Goal: Information Seeking & Learning: Learn about a topic

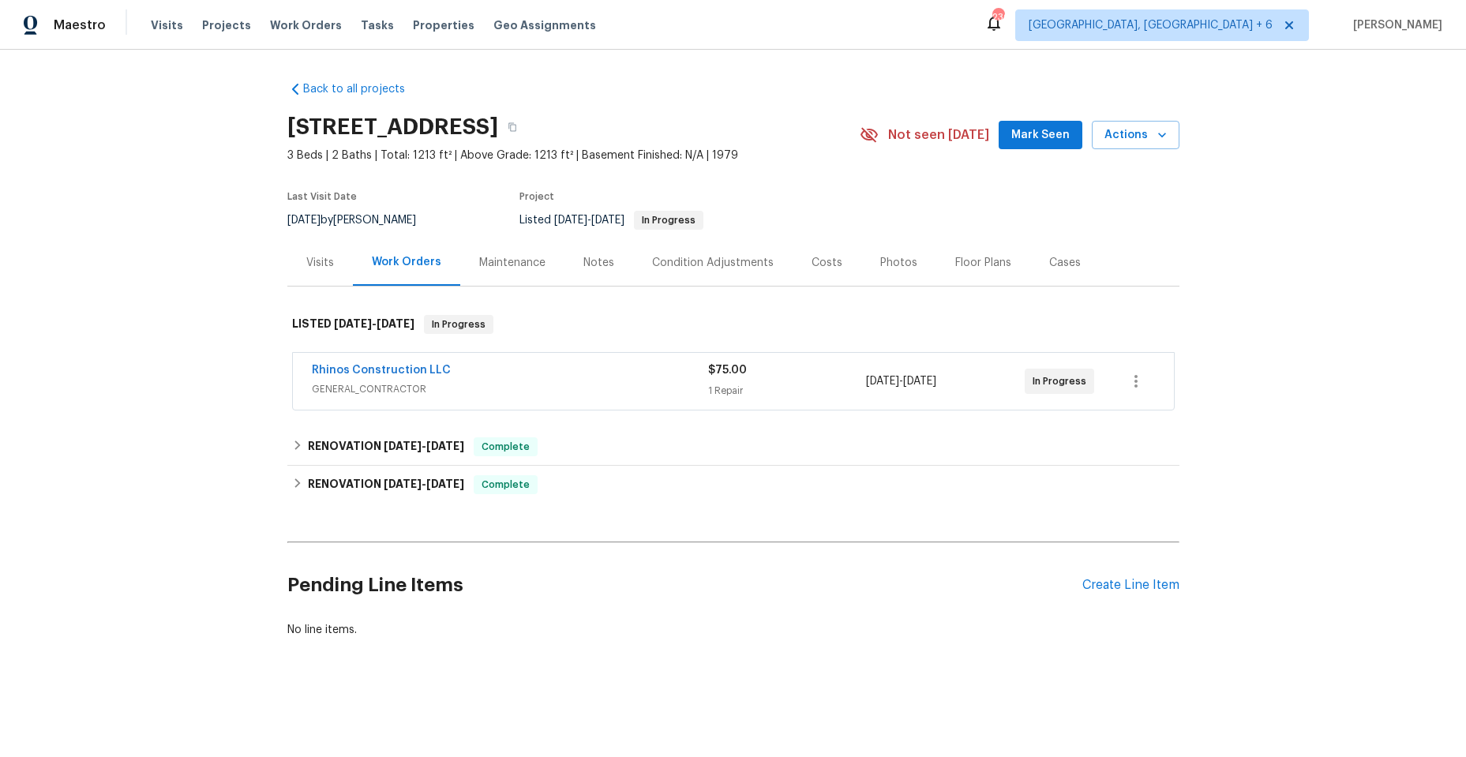
click at [524, 377] on div "Rhinos Construction LLC" at bounding box center [510, 371] width 396 height 19
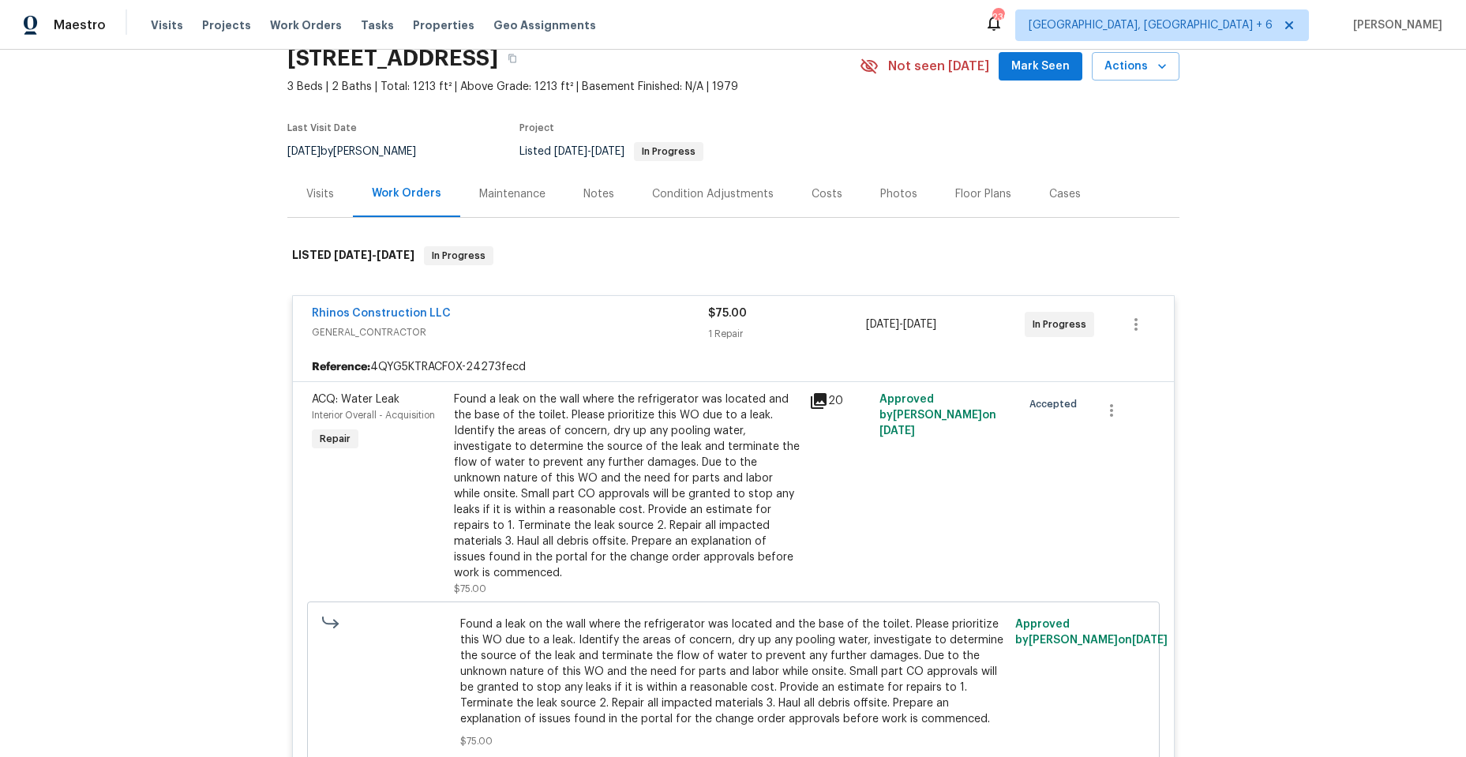
scroll to position [158, 0]
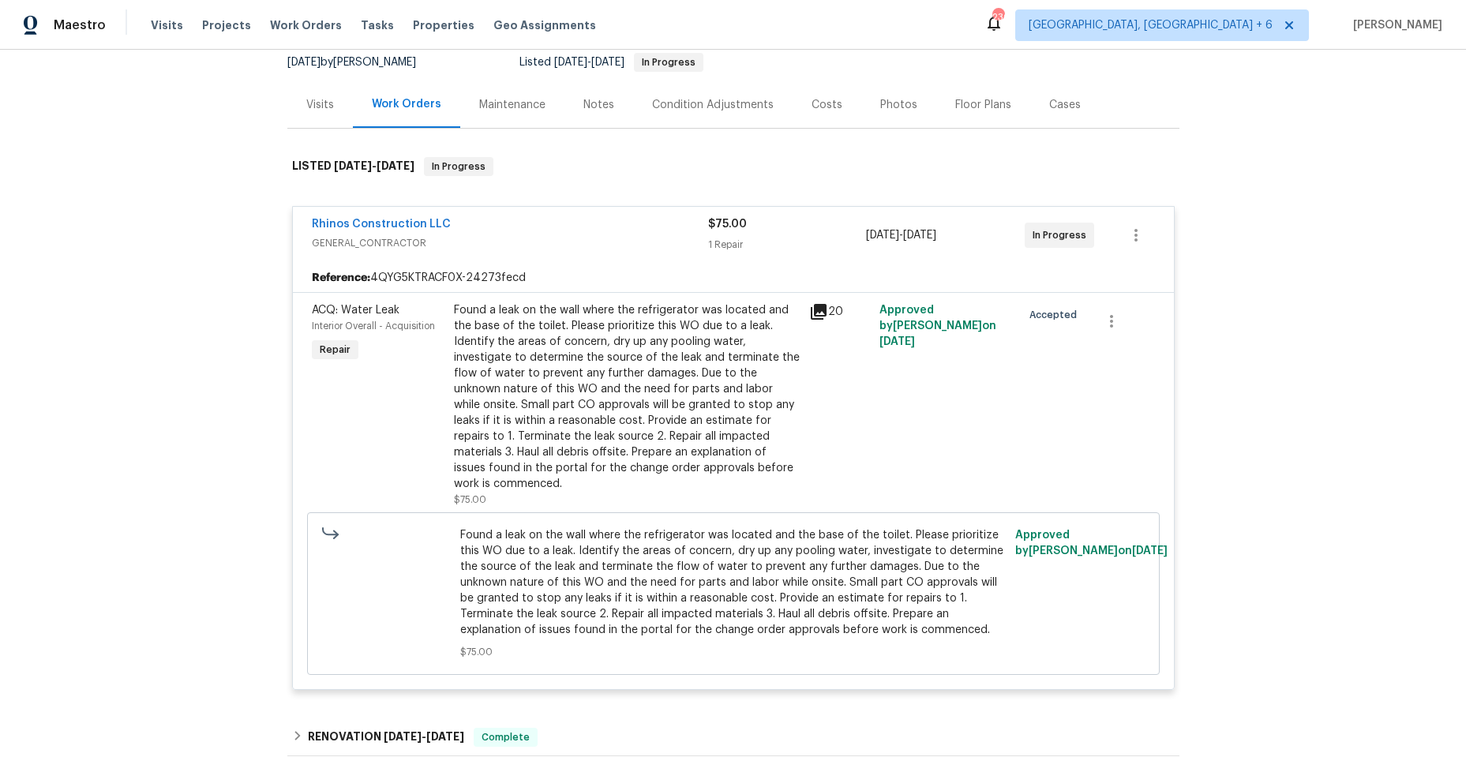
click at [811, 309] on icon at bounding box center [819, 312] width 16 height 16
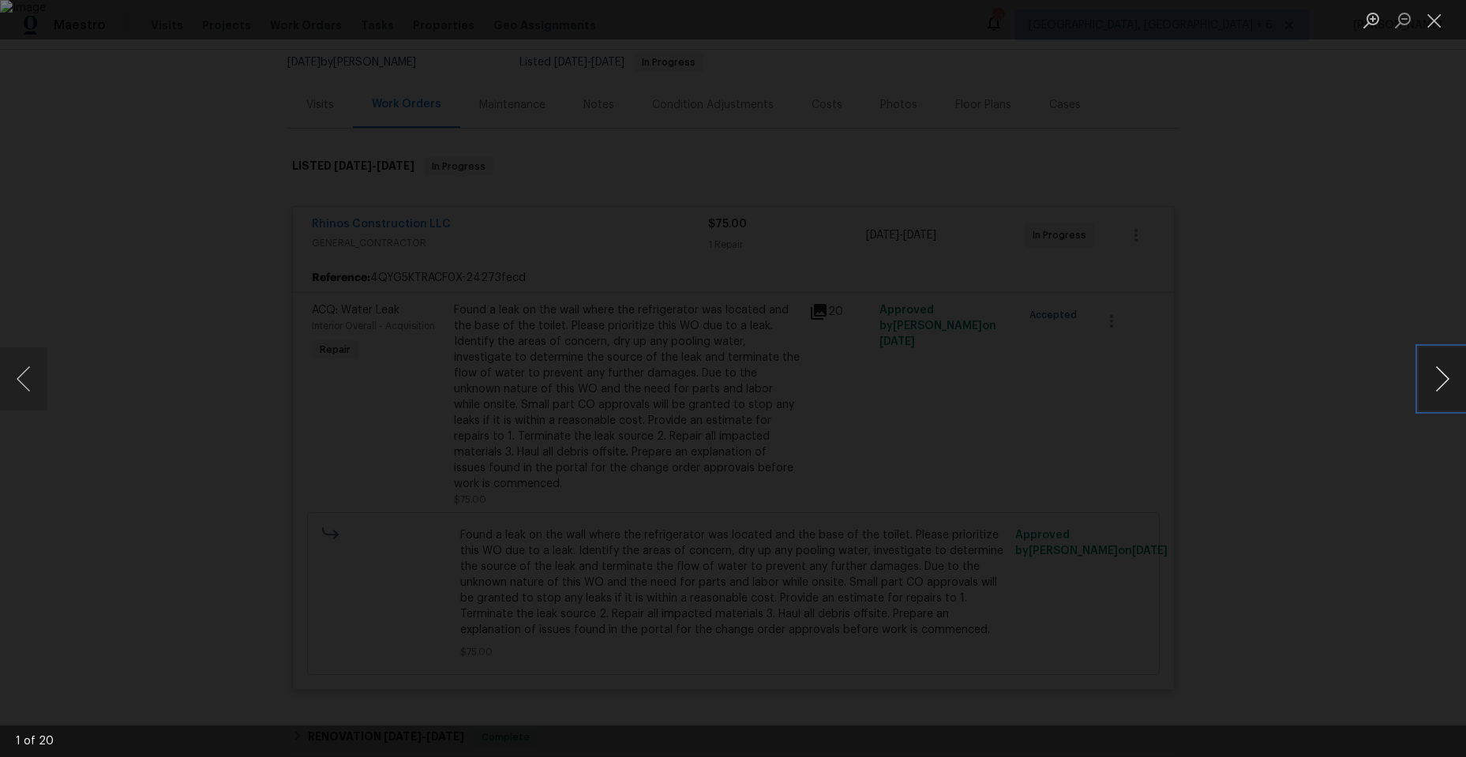
click at [1443, 379] on button "Next image" at bounding box center [1441, 378] width 47 height 63
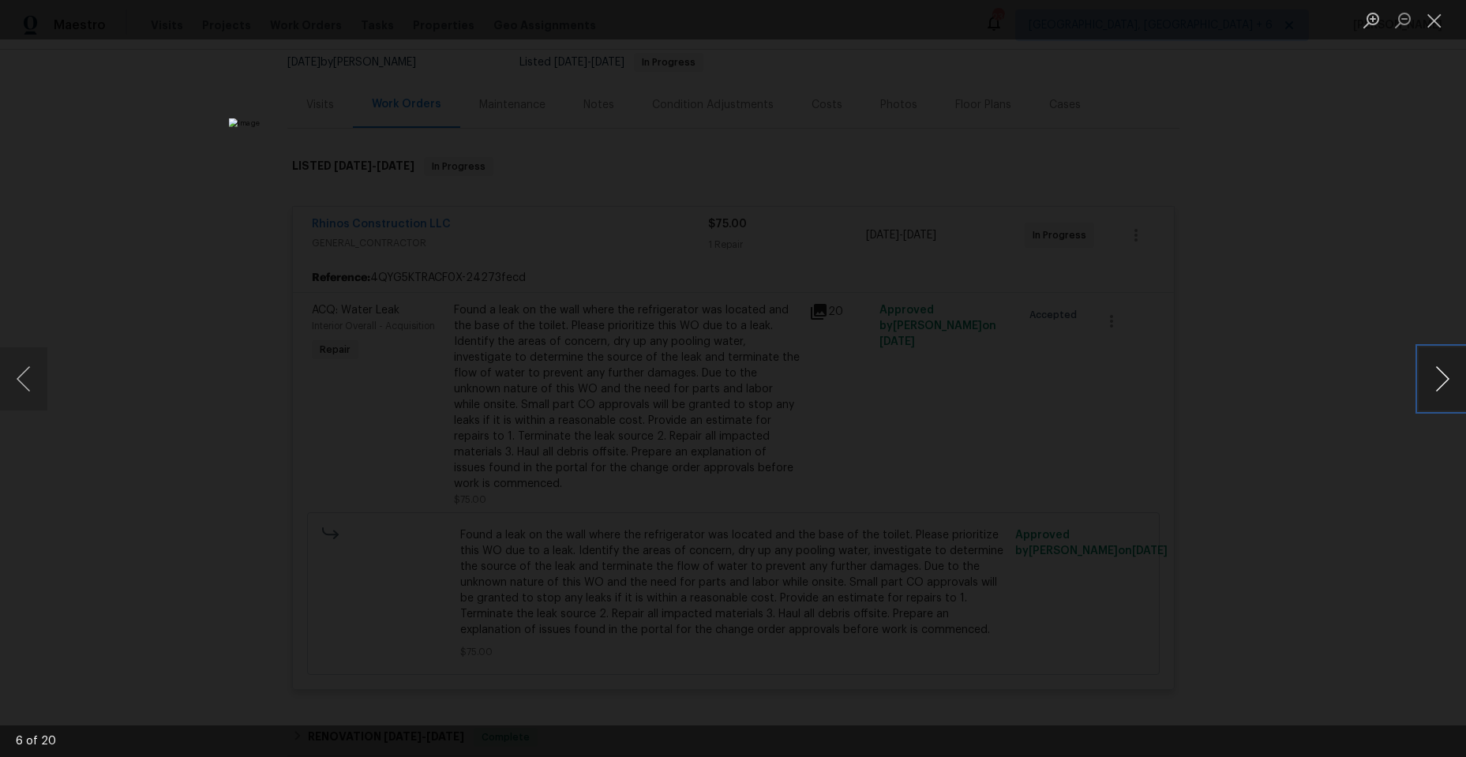
click at [1443, 379] on button "Next image" at bounding box center [1441, 378] width 47 height 63
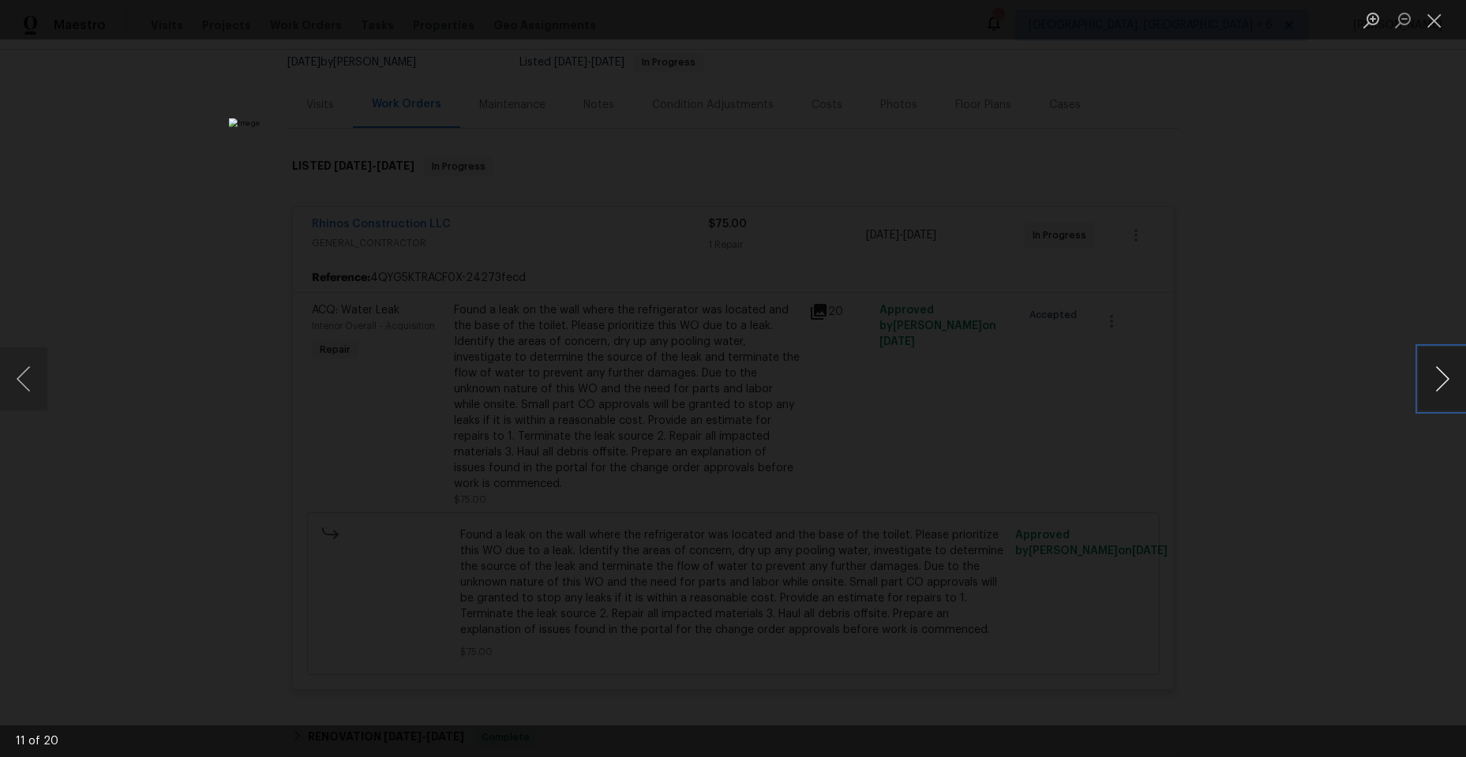
click at [1443, 379] on button "Next image" at bounding box center [1441, 378] width 47 height 63
click at [28, 388] on button "Previous image" at bounding box center [23, 378] width 47 height 63
click at [1444, 381] on button "Next image" at bounding box center [1441, 378] width 47 height 63
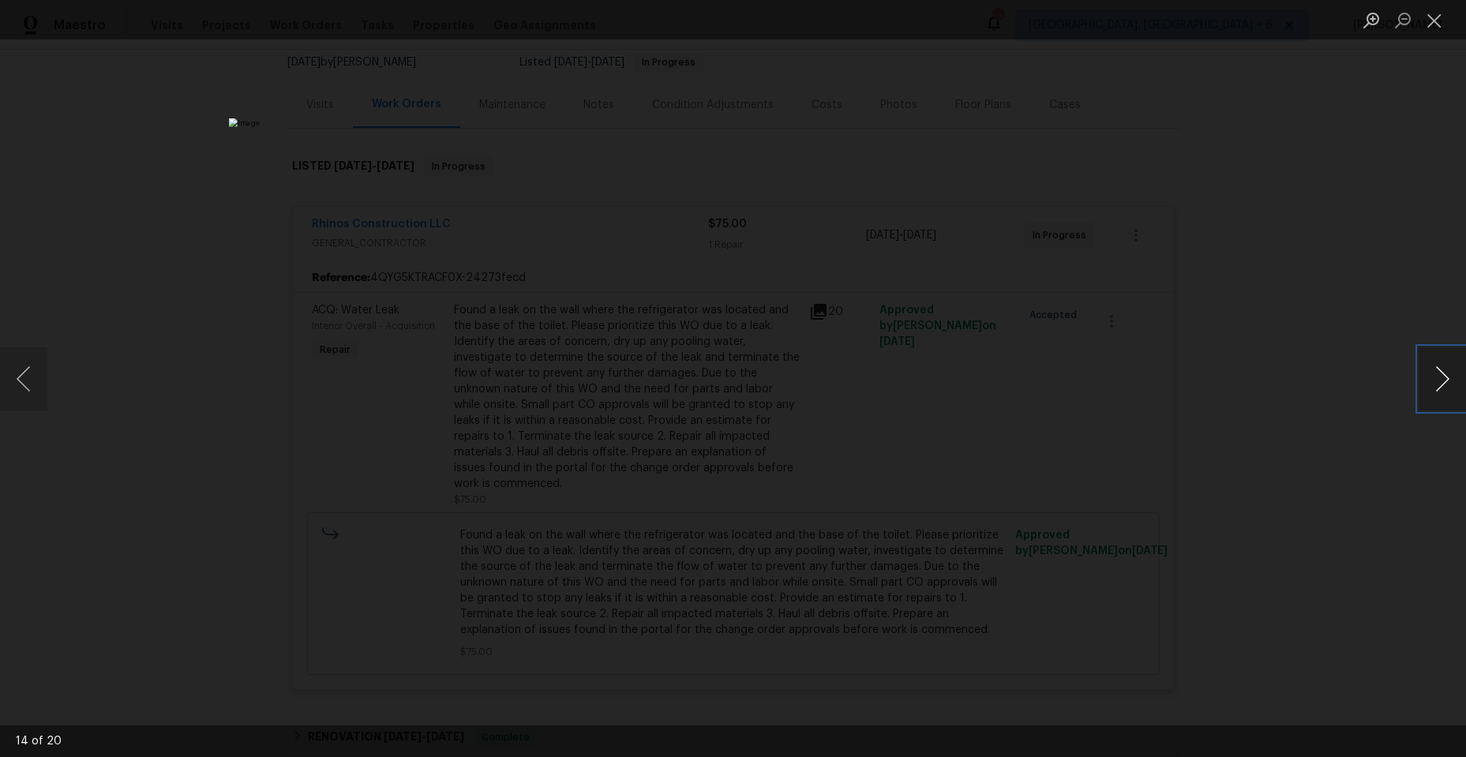
click at [1439, 380] on button "Next image" at bounding box center [1441, 378] width 47 height 63
click at [1440, 383] on button "Next image" at bounding box center [1441, 378] width 47 height 63
click at [16, 375] on button "Previous image" at bounding box center [23, 378] width 47 height 63
click at [1439, 373] on button "Next image" at bounding box center [1441, 378] width 47 height 63
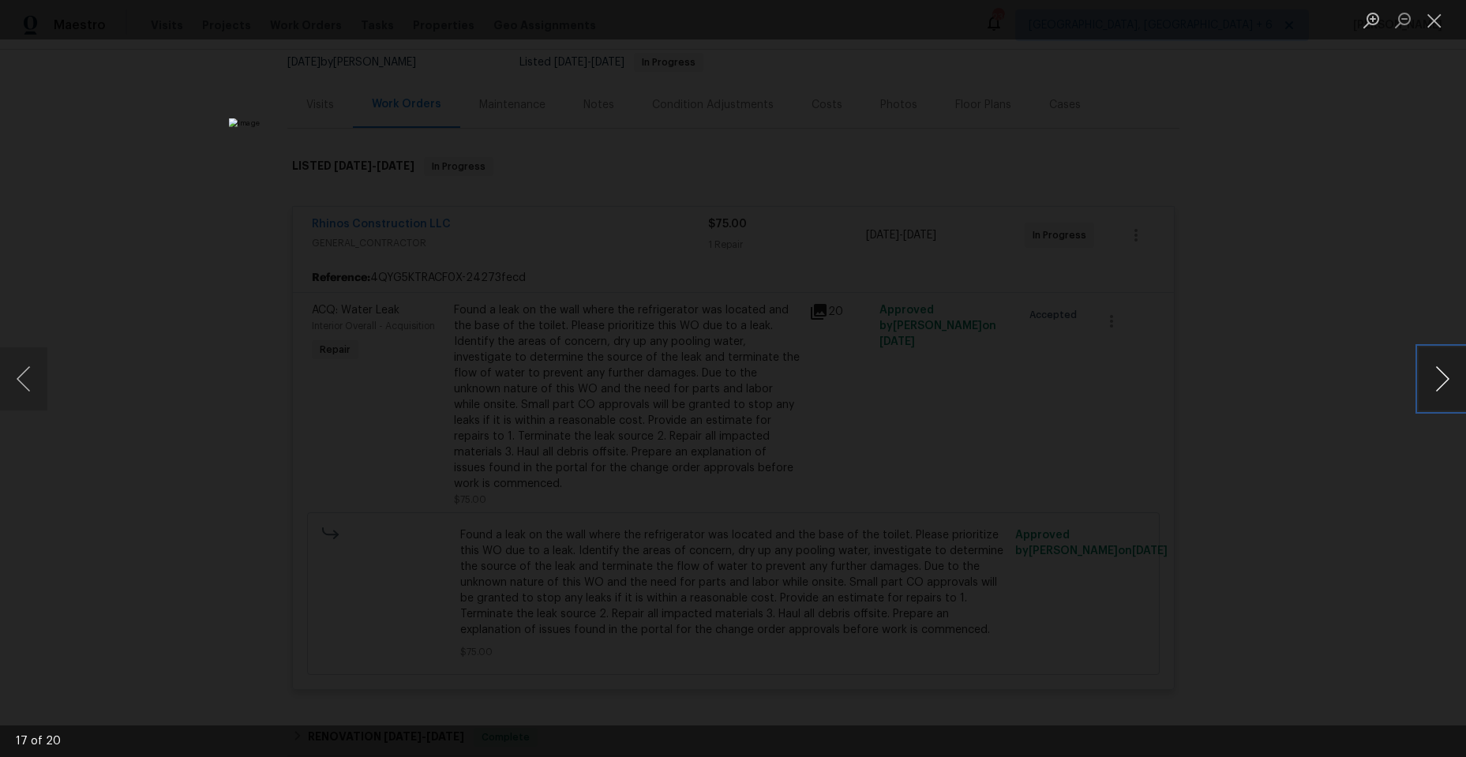
click at [1439, 373] on button "Next image" at bounding box center [1441, 378] width 47 height 63
click at [31, 383] on button "Previous image" at bounding box center [23, 378] width 47 height 63
click at [1443, 377] on button "Next image" at bounding box center [1441, 378] width 47 height 63
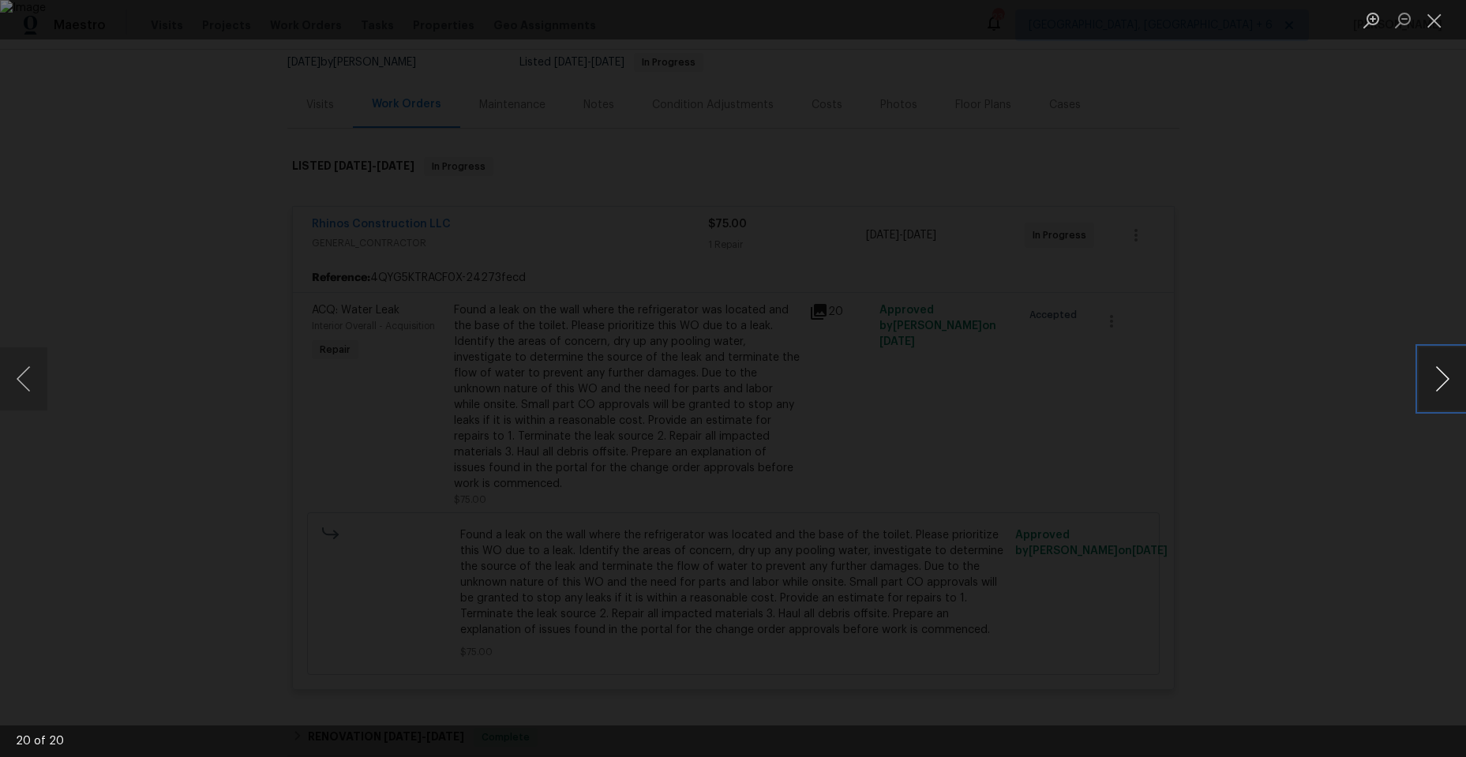
click at [1443, 377] on button "Next image" at bounding box center [1441, 378] width 47 height 63
click at [1434, 18] on button "Close lightbox" at bounding box center [1434, 20] width 32 height 28
